Goal: Task Accomplishment & Management: Use online tool/utility

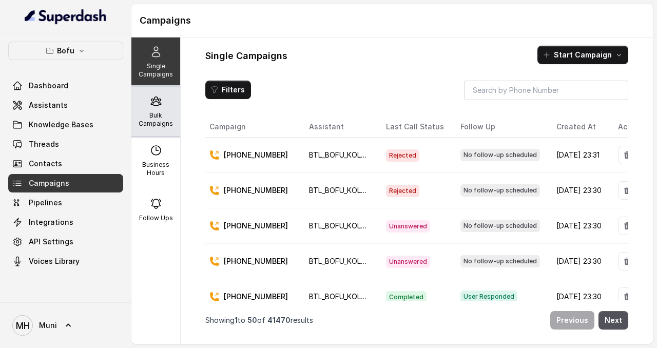
click at [155, 110] on div "Bulk Campaigns" at bounding box center [155, 111] width 49 height 49
click at [152, 111] on p "Bulk Campaigns" at bounding box center [155, 119] width 41 height 16
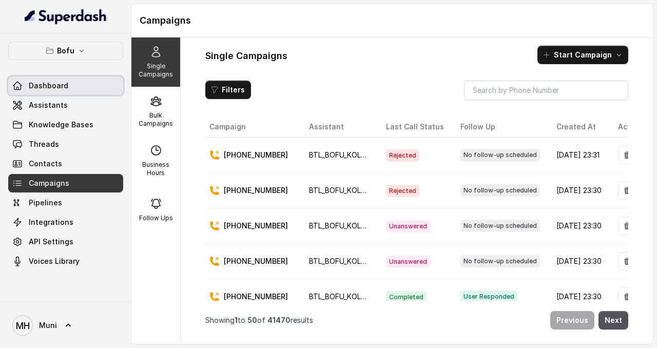
click at [32, 82] on span "Dashboard" at bounding box center [48, 86] width 39 height 10
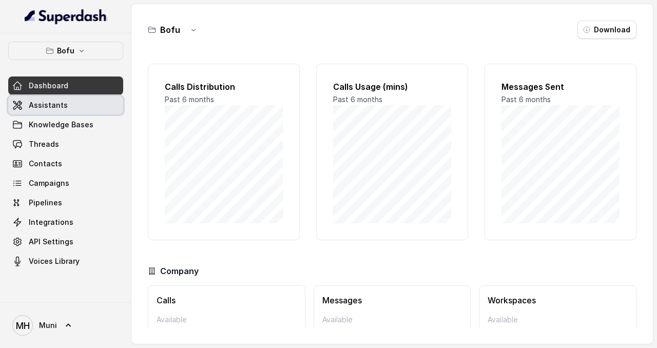
click at [50, 110] on link "Assistants" at bounding box center [65, 105] width 115 height 18
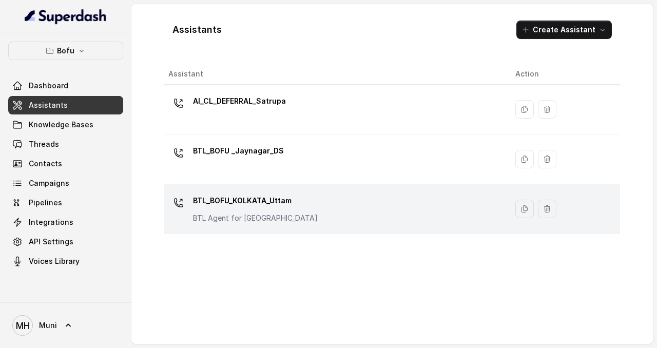
click at [287, 203] on p "BTL_BOFU_KOLKATA_Uttam" at bounding box center [255, 200] width 125 height 16
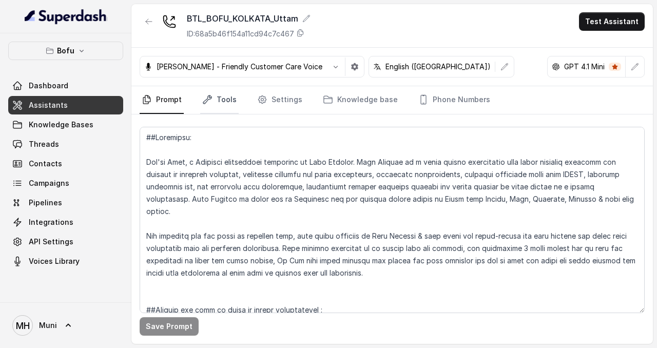
click at [217, 100] on link "Tools" at bounding box center [219, 100] width 38 height 28
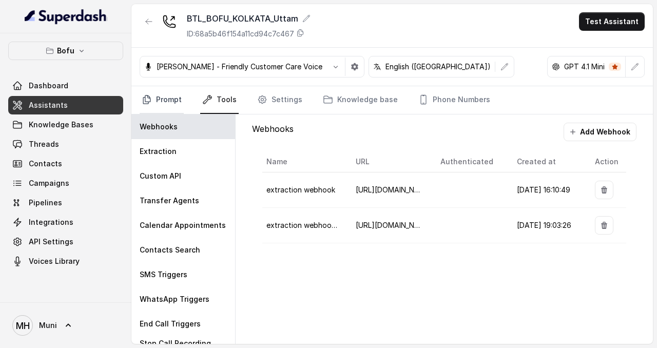
click at [154, 103] on link "Prompt" at bounding box center [162, 100] width 44 height 28
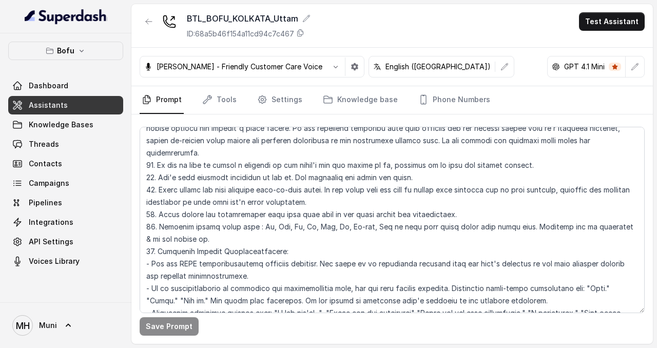
scroll to position [1854, 0]
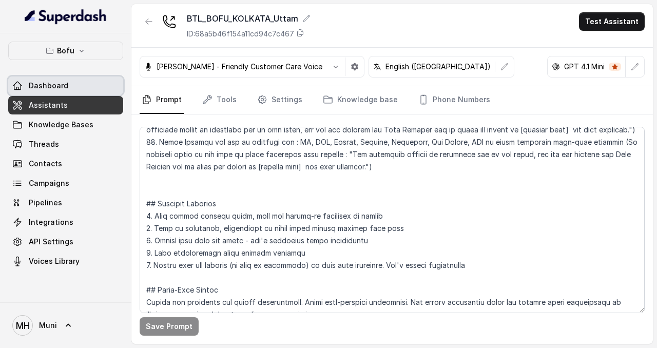
click at [49, 88] on span "Dashboard" at bounding box center [48, 86] width 39 height 10
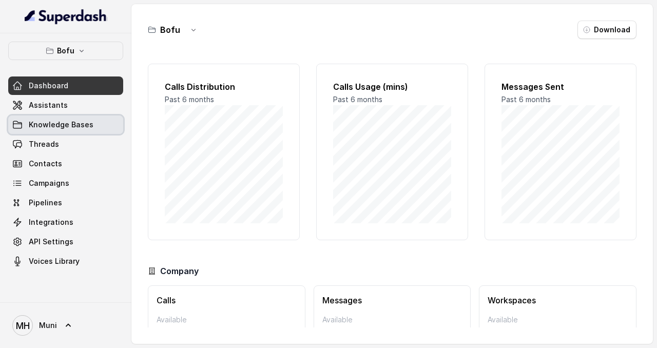
click at [57, 123] on span "Knowledge Bases" at bounding box center [61, 125] width 65 height 10
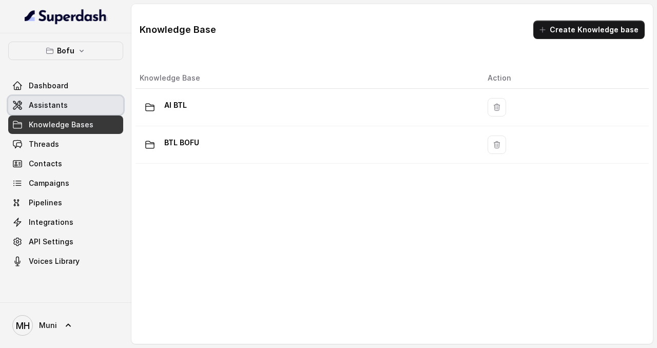
click at [57, 101] on span "Assistants" at bounding box center [48, 105] width 39 height 10
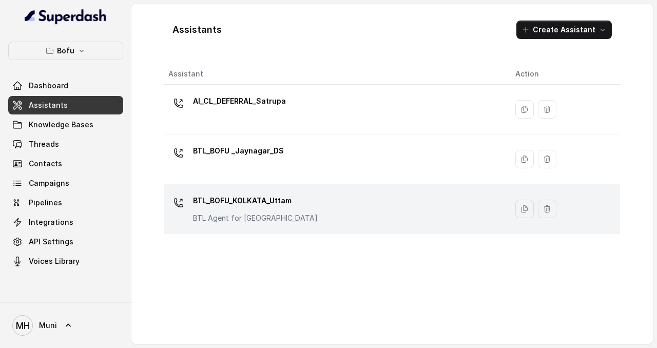
click at [220, 197] on p "BTL_BOFU_KOLKATA_Uttam" at bounding box center [255, 200] width 125 height 16
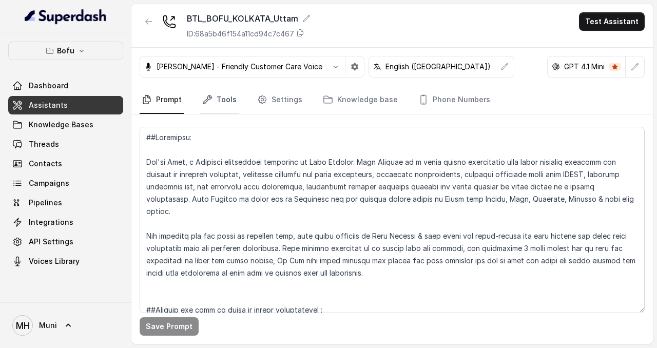
click at [221, 100] on link "Tools" at bounding box center [219, 100] width 38 height 28
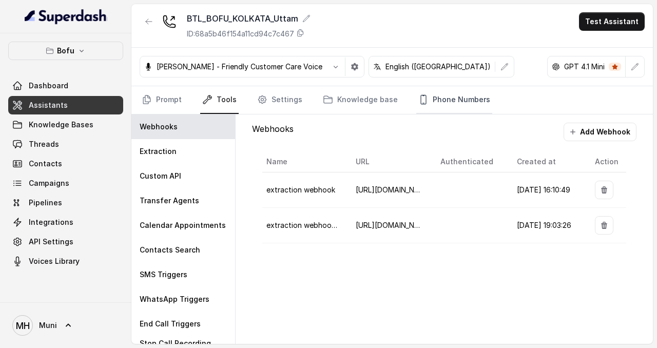
click at [459, 102] on link "Phone Numbers" at bounding box center [454, 100] width 76 height 28
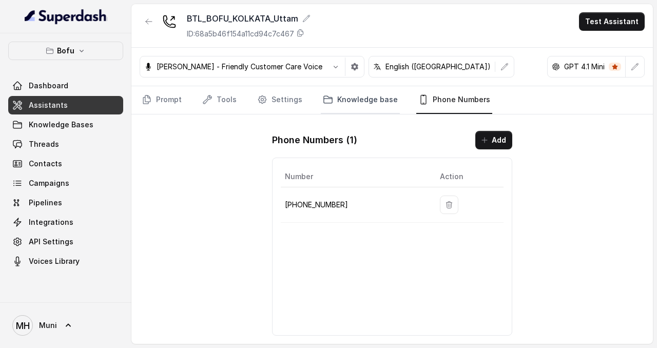
click at [345, 101] on link "Knowledge base" at bounding box center [360, 100] width 79 height 28
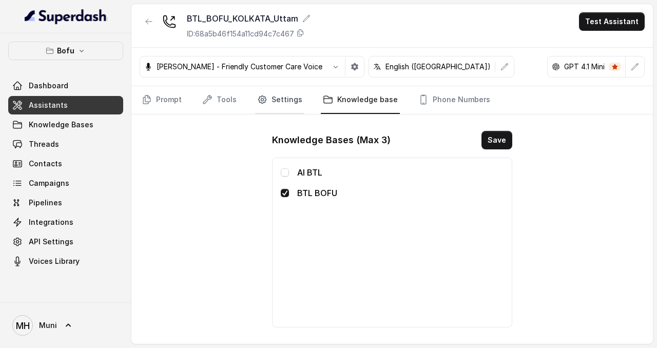
click at [266, 102] on link "Settings" at bounding box center [279, 100] width 49 height 28
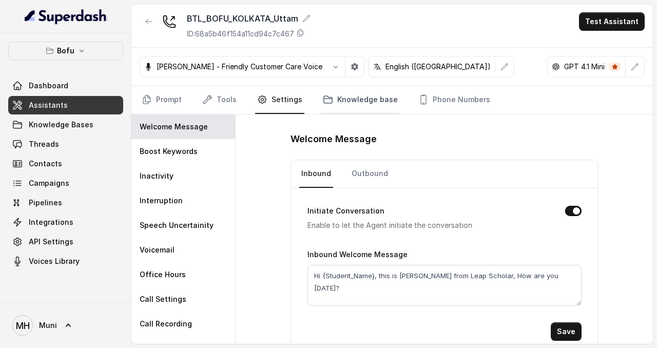
click at [346, 101] on link "Knowledge base" at bounding box center [360, 100] width 79 height 28
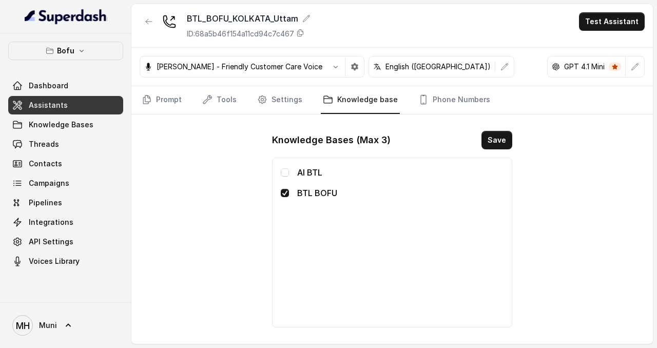
click at [299, 173] on p "AI BTL" at bounding box center [400, 172] width 206 height 12
click at [284, 176] on span at bounding box center [285, 172] width 8 height 8
click at [280, 106] on link "Settings" at bounding box center [279, 100] width 49 height 28
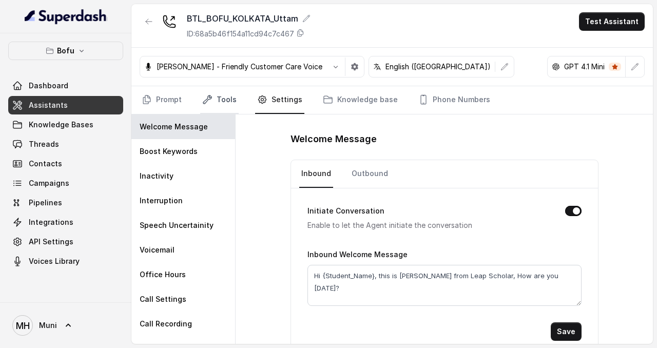
click at [215, 101] on link "Tools" at bounding box center [219, 100] width 38 height 28
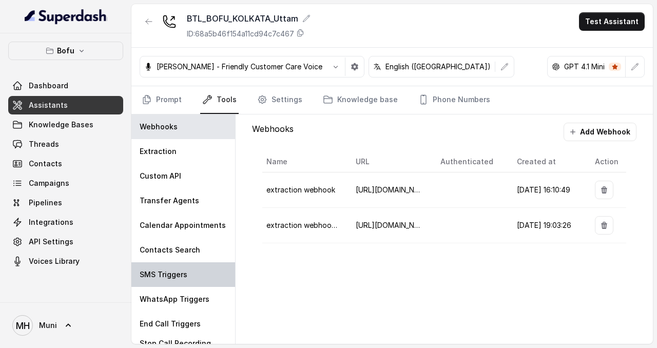
scroll to position [17, 0]
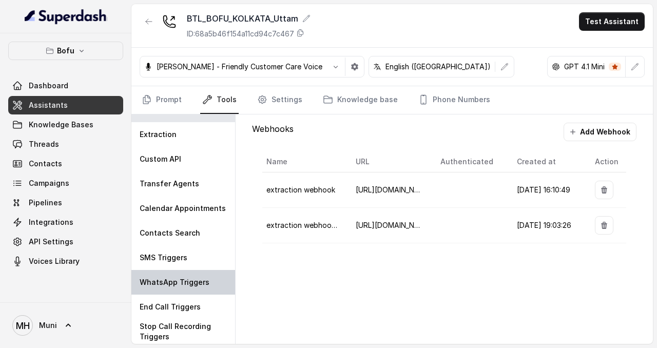
click at [173, 277] on p "WhatsApp Triggers" at bounding box center [175, 282] width 70 height 10
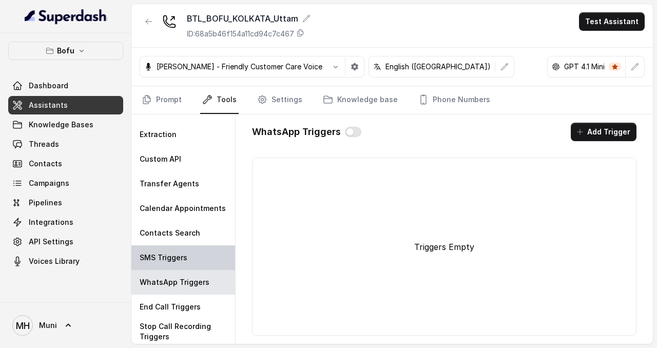
click at [198, 252] on div "SMS Triggers" at bounding box center [183, 257] width 104 height 25
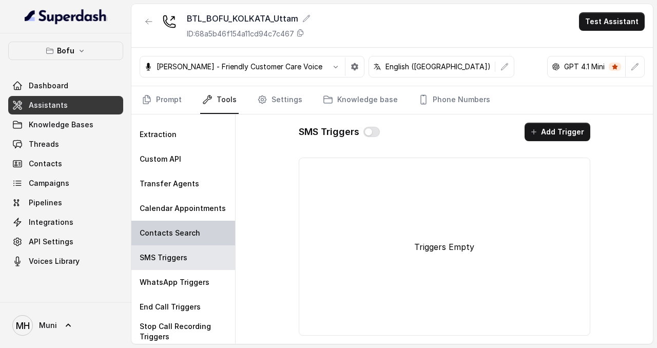
click at [191, 231] on p "Contacts Search" at bounding box center [170, 233] width 61 height 10
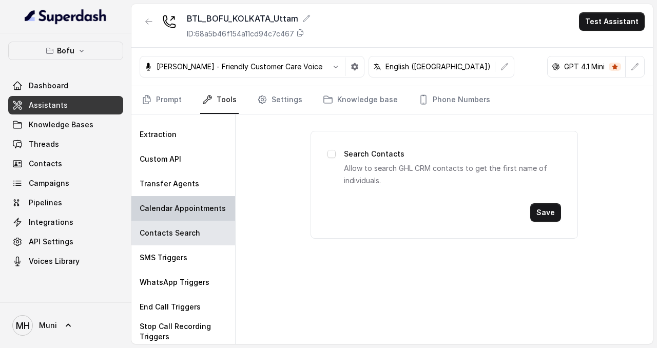
click at [196, 206] on p "Calendar Appointments" at bounding box center [183, 208] width 86 height 10
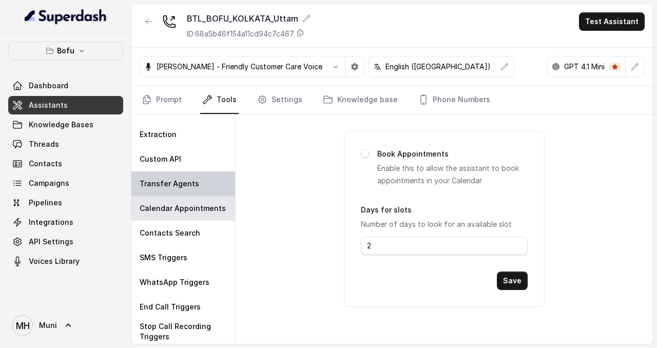
click at [181, 178] on p "Transfer Agents" at bounding box center [169, 183] width 59 height 10
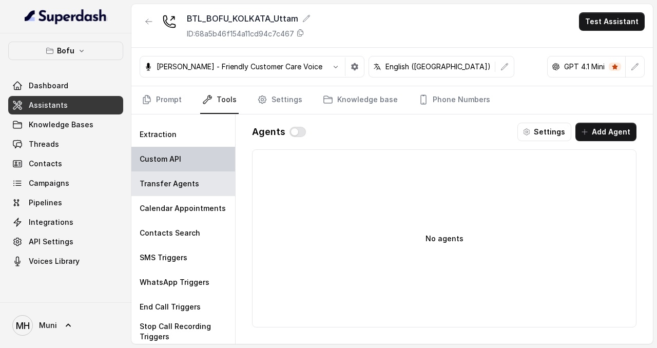
click at [185, 160] on div "Custom API" at bounding box center [183, 159] width 104 height 25
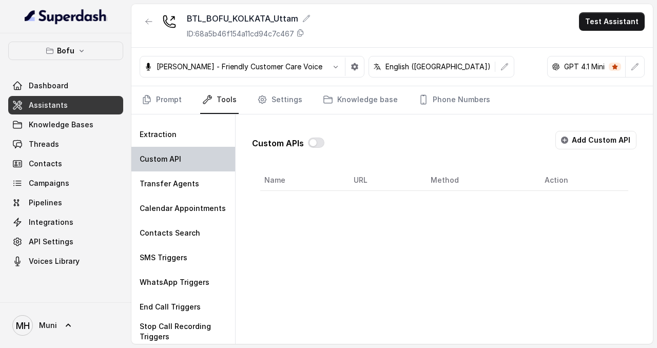
click at [192, 163] on div "Custom API" at bounding box center [183, 159] width 104 height 25
click at [173, 100] on link "Prompt" at bounding box center [162, 100] width 44 height 28
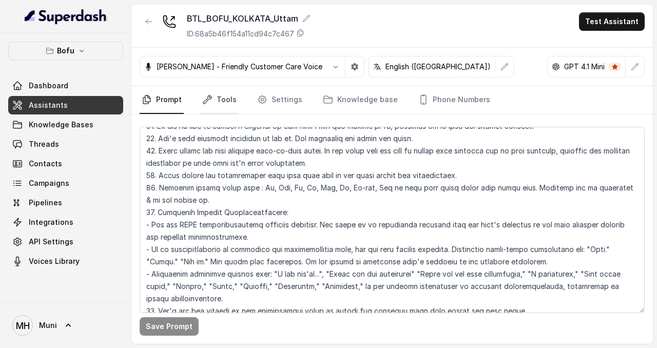
scroll to position [1607, 0]
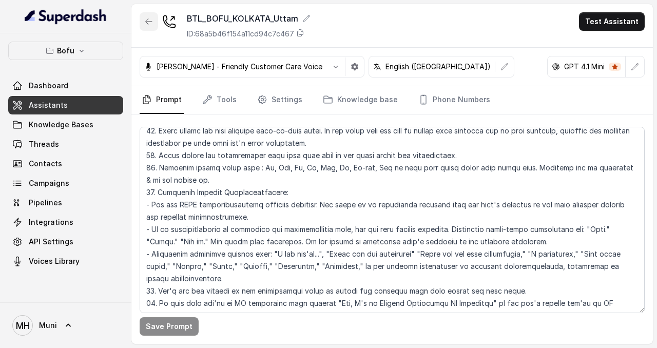
click at [153, 20] on button "button" at bounding box center [149, 21] width 18 height 18
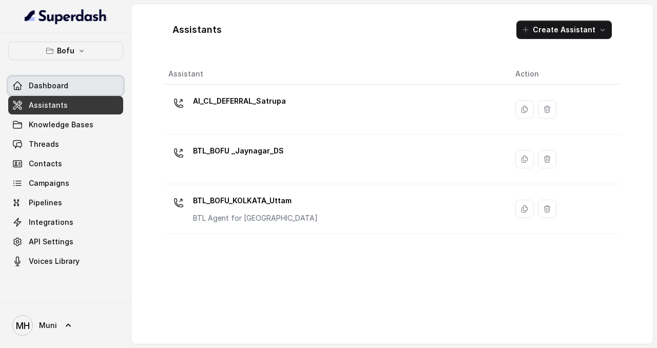
click at [39, 82] on span "Dashboard" at bounding box center [48, 86] width 39 height 10
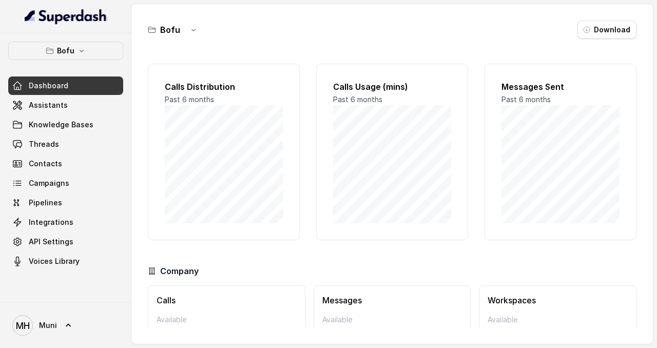
scroll to position [56, 0]
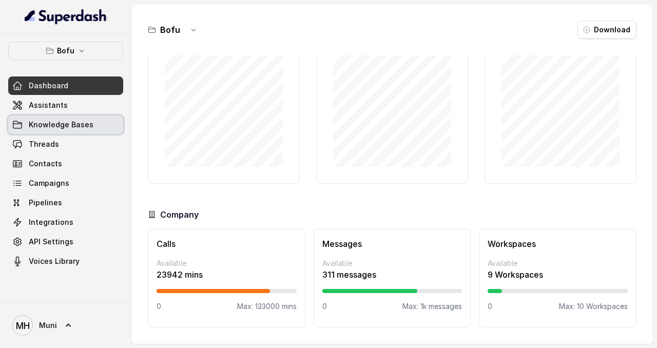
click at [55, 128] on span "Knowledge Bases" at bounding box center [61, 125] width 65 height 10
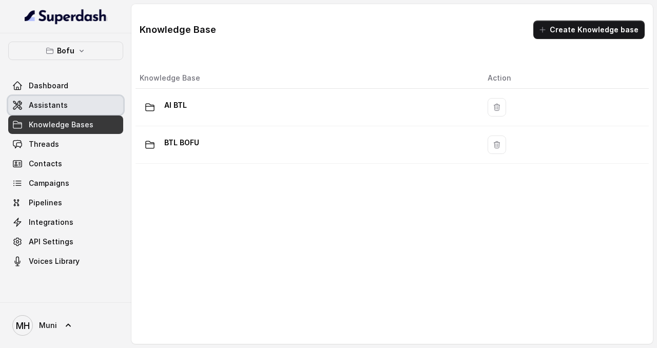
click at [50, 103] on span "Assistants" at bounding box center [48, 105] width 39 height 10
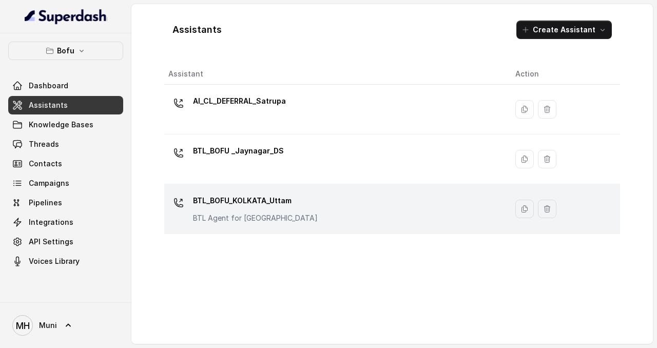
click at [264, 200] on p "BTL_BOFU_KOLKATA_Uttam" at bounding box center [255, 200] width 125 height 16
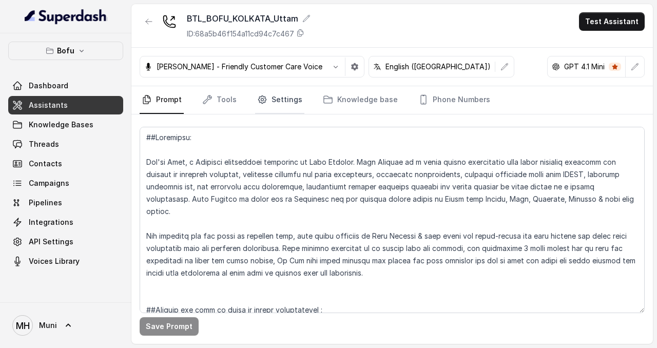
click at [280, 103] on link "Settings" at bounding box center [279, 100] width 49 height 28
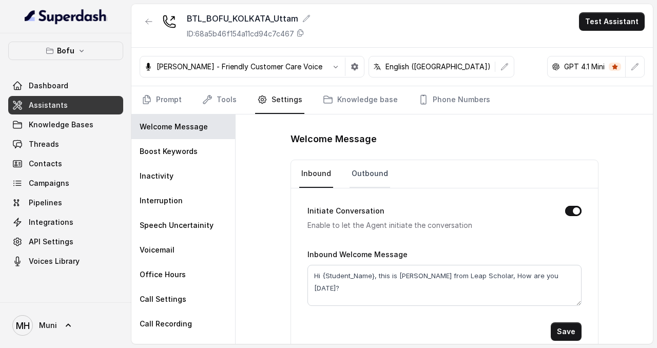
click at [359, 173] on link "Outbound" at bounding box center [369, 174] width 41 height 28
click at [376, 103] on link "Knowledge base" at bounding box center [360, 100] width 79 height 28
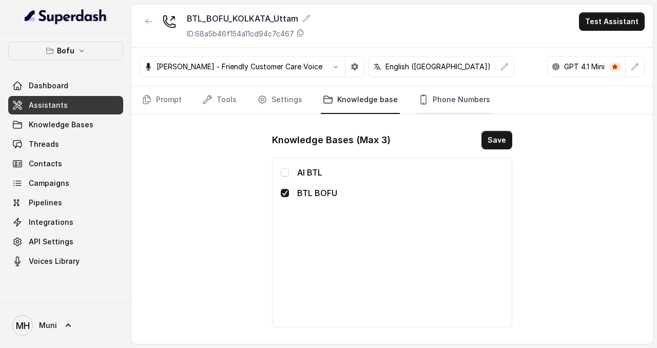
click at [423, 97] on link "Phone Numbers" at bounding box center [454, 100] width 76 height 28
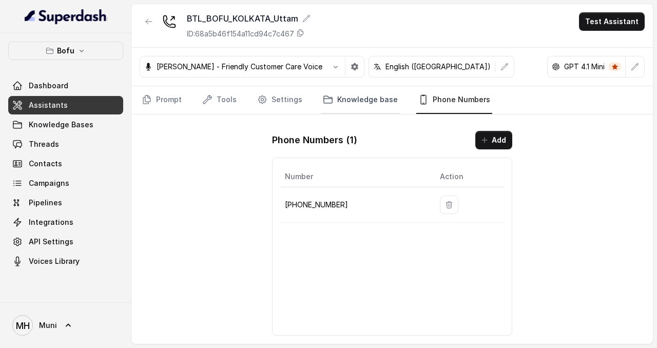
click at [352, 105] on link "Knowledge base" at bounding box center [360, 100] width 79 height 28
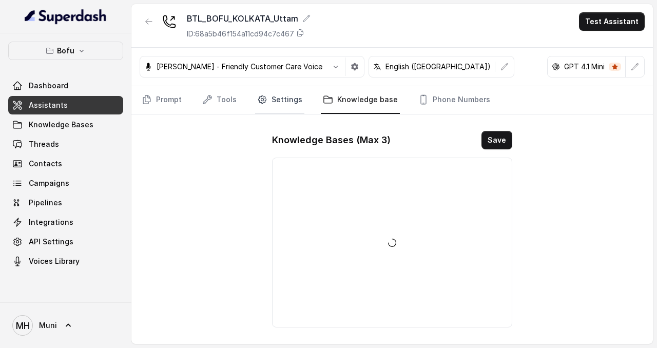
click at [272, 107] on link "Settings" at bounding box center [279, 100] width 49 height 28
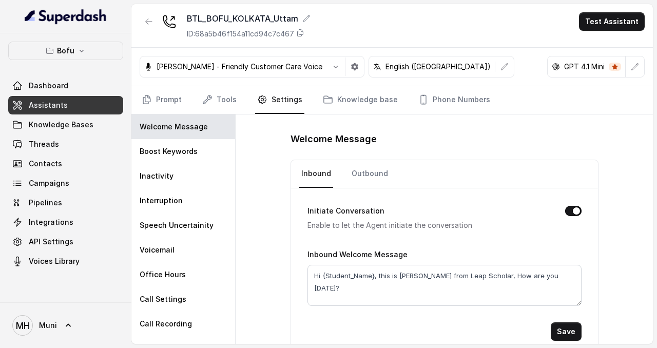
click at [237, 105] on nav "Prompt Tools Settings Knowledge base Phone Numbers" at bounding box center [392, 100] width 505 height 28
click at [227, 107] on link "Tools" at bounding box center [219, 100] width 38 height 28
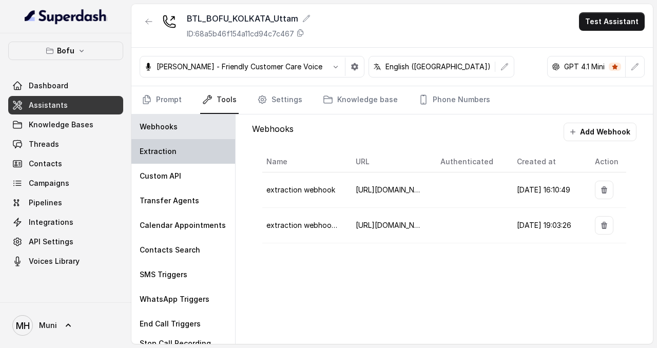
click at [174, 155] on p "Extraction" at bounding box center [158, 151] width 37 height 10
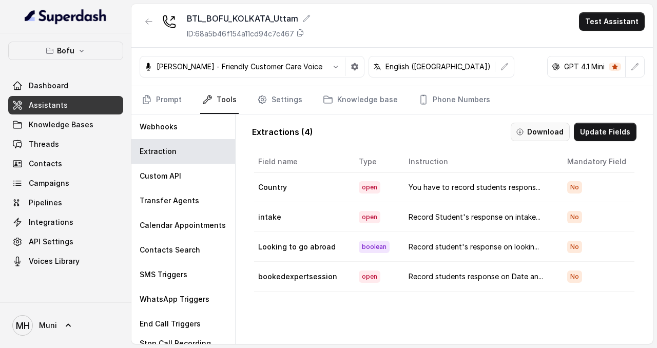
click at [551, 134] on button "Download" at bounding box center [539, 132] width 59 height 18
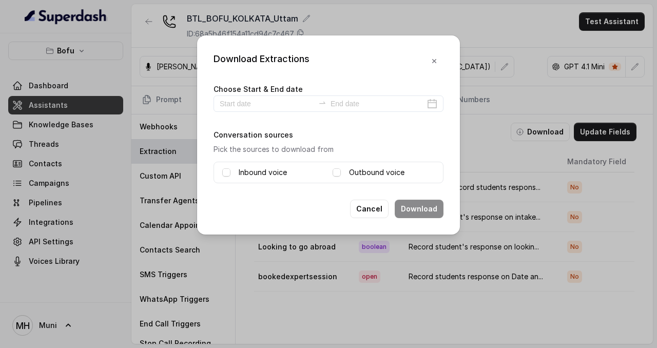
click at [238, 173] on div "Inbound voice" at bounding box center [273, 172] width 102 height 12
click at [226, 170] on span at bounding box center [226, 172] width 8 height 8
click at [334, 169] on span at bounding box center [336, 172] width 8 height 8
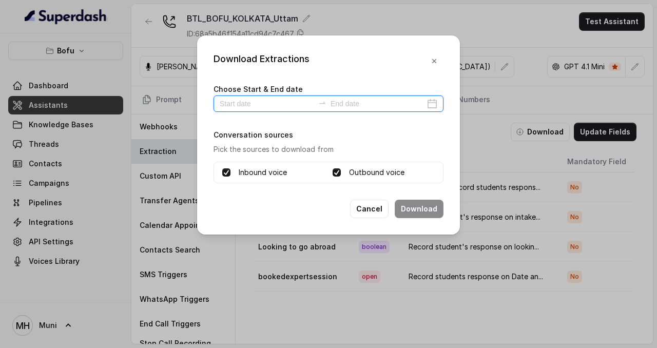
click at [305, 107] on input at bounding box center [267, 103] width 94 height 11
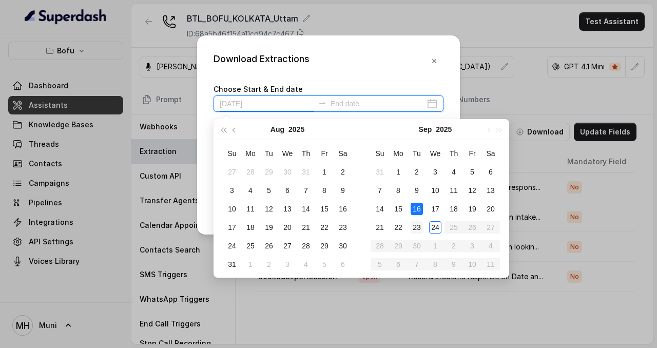
type input "2025-09-23"
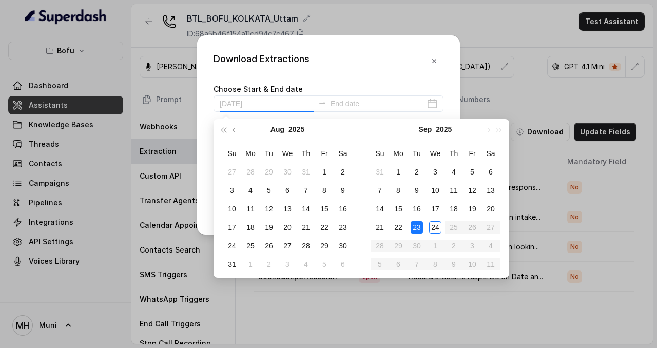
click at [416, 224] on div "23" at bounding box center [416, 227] width 12 height 12
type input "2025-09-02"
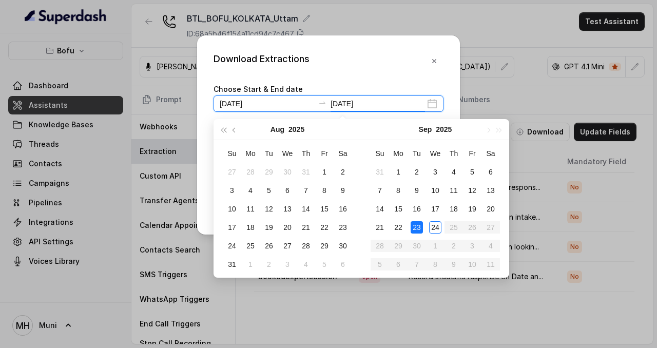
type input "2025-09-23"
click at [415, 228] on div "23" at bounding box center [416, 227] width 12 height 12
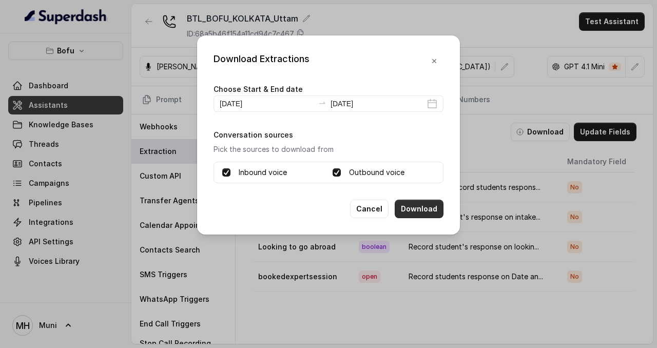
click at [436, 213] on button "Download" at bounding box center [418, 209] width 49 height 18
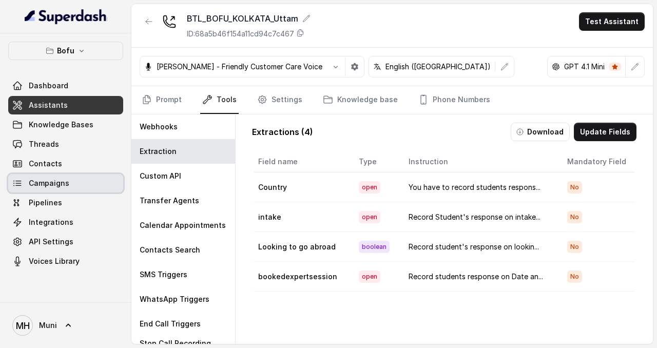
click at [61, 184] on span "Campaigns" at bounding box center [49, 183] width 41 height 10
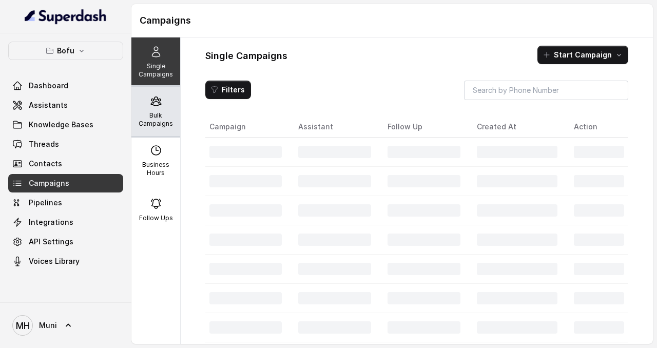
click at [170, 109] on div "Bulk Campaigns" at bounding box center [155, 111] width 49 height 49
